Goal: Manage account settings

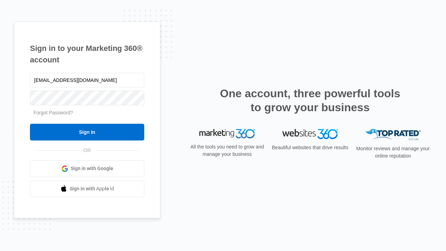
type input "[EMAIL_ADDRESS][DOMAIN_NAME]"
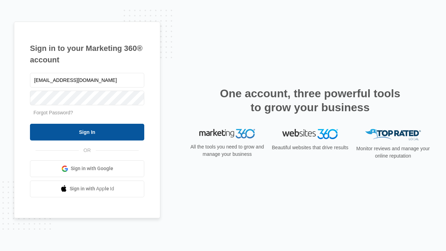
click at [87, 132] on input "Sign In" at bounding box center [87, 132] width 114 height 17
